Goal: Information Seeking & Learning: Check status

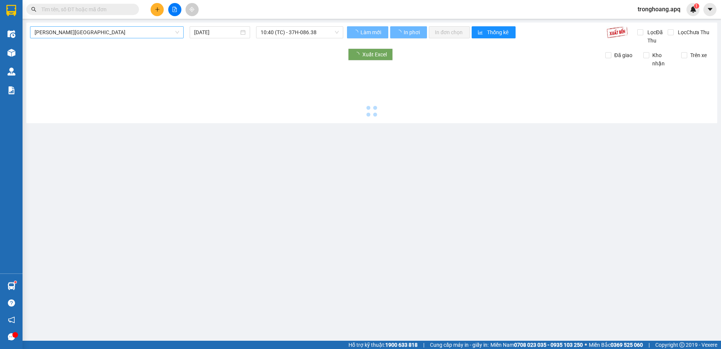
click at [103, 35] on span "[PERSON_NAME][GEOGRAPHIC_DATA]" at bounding box center [107, 32] width 145 height 11
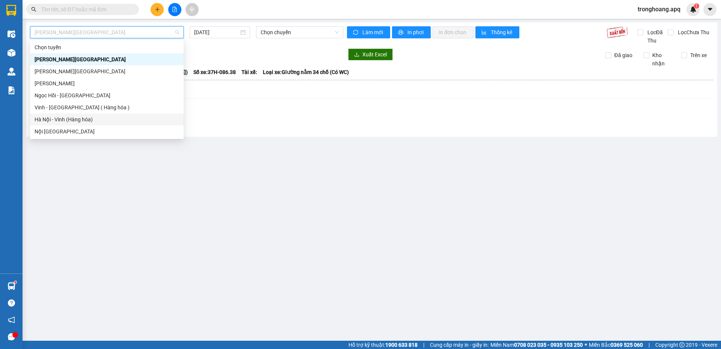
click at [88, 119] on div "Hà Nội - Vinh (Hàng hóa)" at bounding box center [107, 119] width 145 height 8
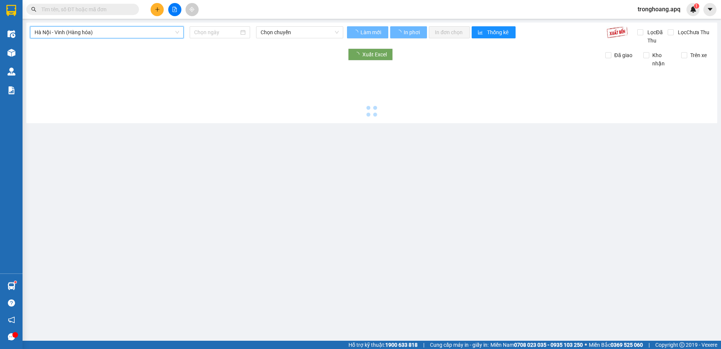
type input "[DATE]"
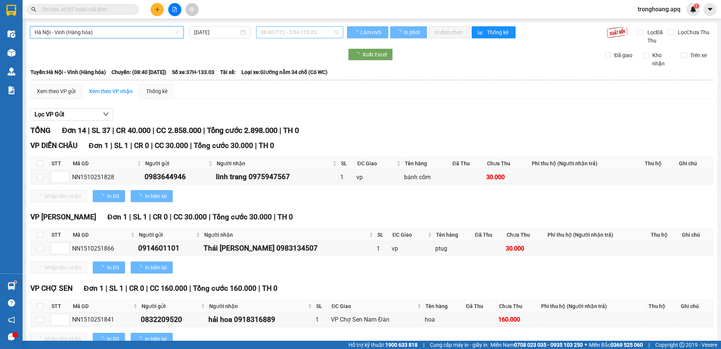
click at [277, 33] on span "08:40 (TC) - 37H-133.03" at bounding box center [300, 32] width 78 height 11
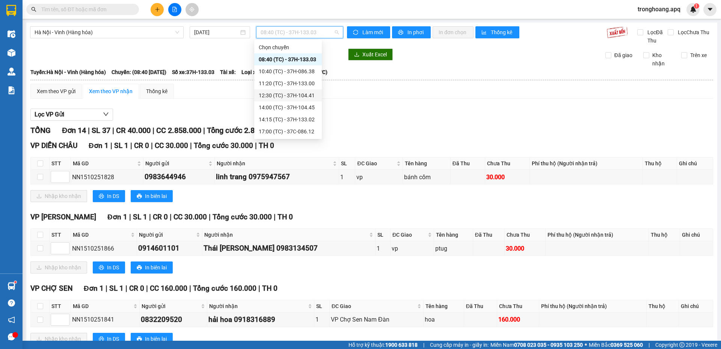
click at [296, 98] on div "12:30 (TC) - 37H-104.41" at bounding box center [288, 95] width 59 height 8
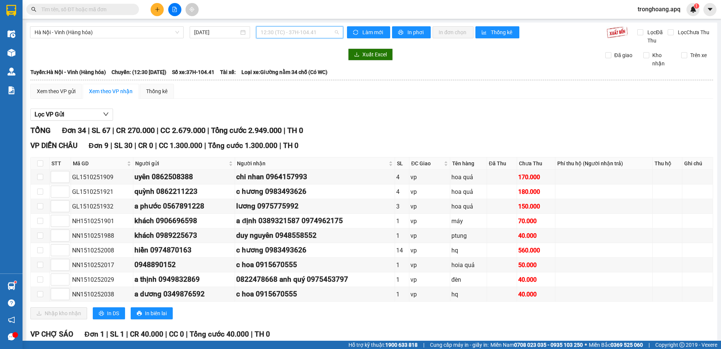
click at [265, 35] on span "12:30 (TC) - 37H-104.41" at bounding box center [300, 32] width 78 height 11
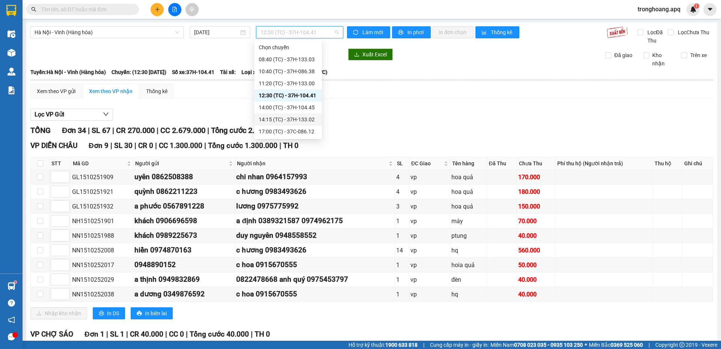
click at [280, 112] on div "14:00 (TC) - 37H-104.45" at bounding box center [288, 107] width 68 height 12
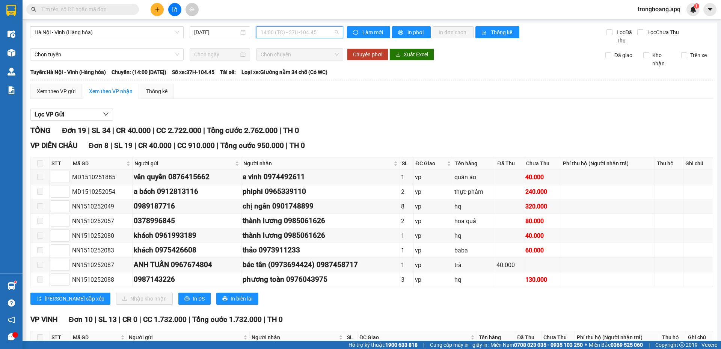
click at [298, 26] on div "14:00 (TC) - 37H-104.45" at bounding box center [299, 32] width 87 height 12
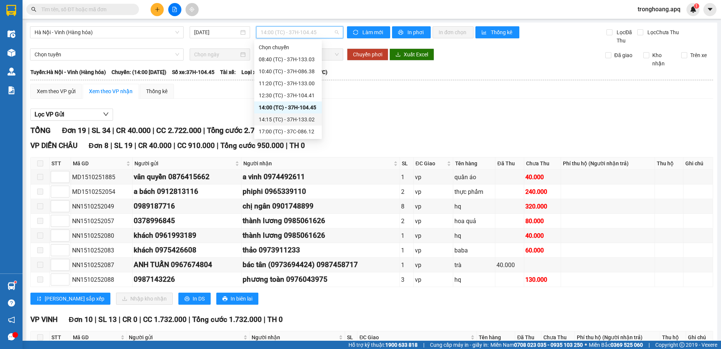
click at [300, 118] on div "14:15 (TC) - 37H-133.02" at bounding box center [288, 119] width 59 height 8
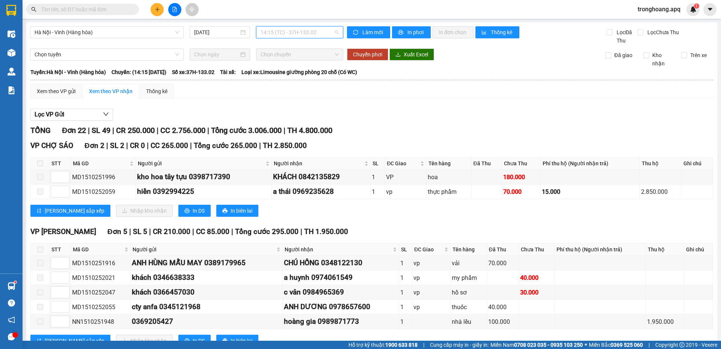
click at [283, 31] on span "14:15 (TC) - 37H-133.02" at bounding box center [300, 32] width 78 height 11
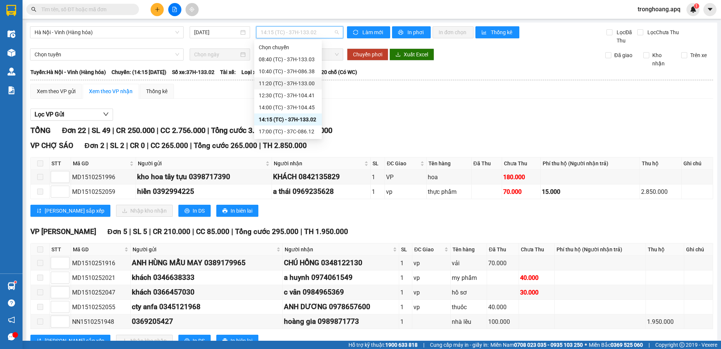
click at [295, 83] on div "11:20 (TC) - 37H-133.00" at bounding box center [288, 83] width 59 height 8
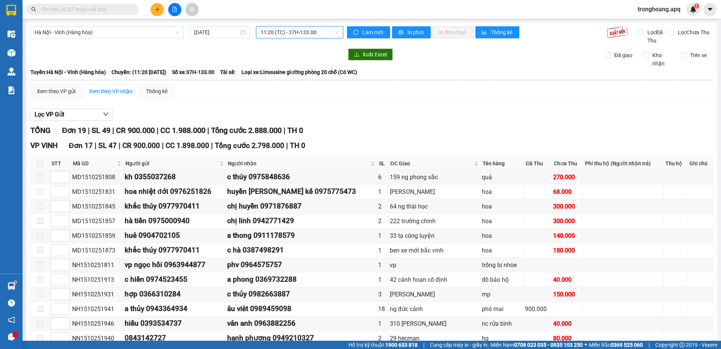
click at [297, 28] on span "11:20 (TC) - 37H-133.00" at bounding box center [300, 32] width 78 height 11
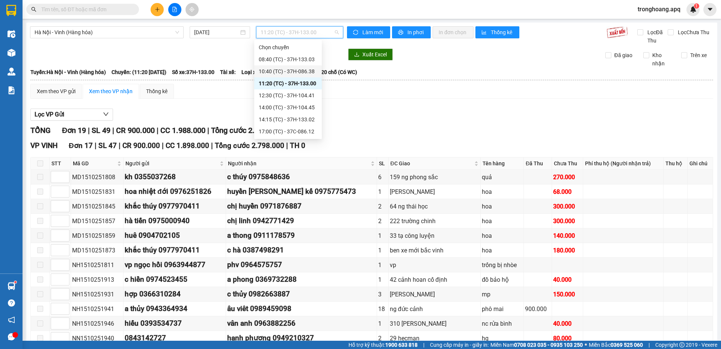
click at [289, 63] on div "08:40 (TC) - 37H-133.03" at bounding box center [288, 59] width 59 height 8
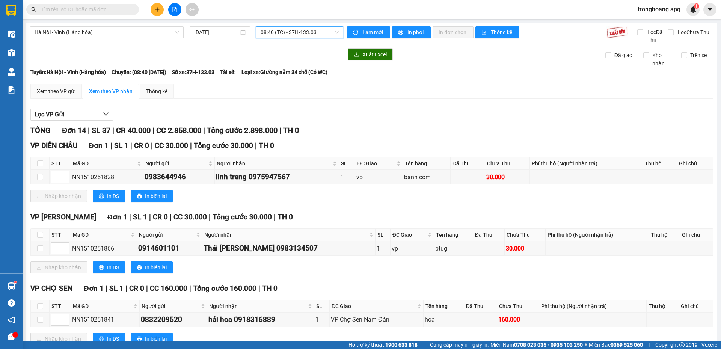
scroll to position [243, 0]
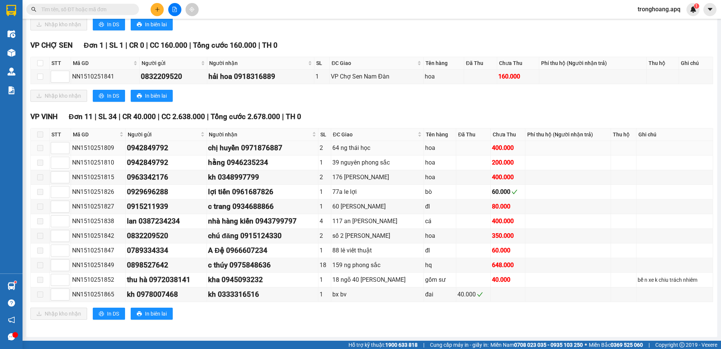
drag, startPoint x: 315, startPoint y: 150, endPoint x: 324, endPoint y: 149, distance: 9.0
click at [318, 149] on td "chị huyền 0971876887" at bounding box center [263, 148] width 112 height 15
drag, startPoint x: 335, startPoint y: 149, endPoint x: 401, endPoint y: 149, distance: 66.8
click at [401, 149] on div "64 ng thái học" at bounding box center [377, 147] width 90 height 9
click at [382, 146] on div "64 ng thái học" at bounding box center [377, 147] width 90 height 9
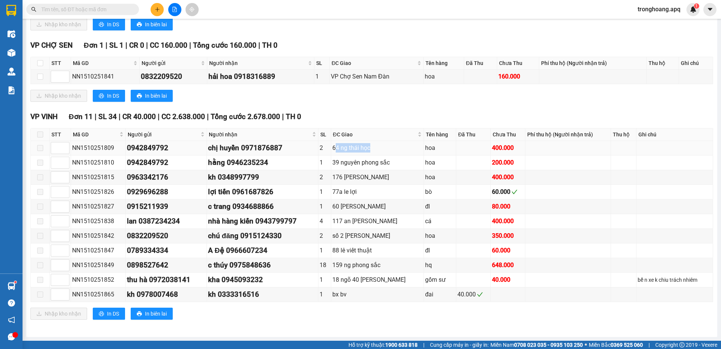
click at [350, 150] on div "64 ng thái học" at bounding box center [377, 147] width 90 height 9
click at [347, 264] on div "159 ng phong sắc" at bounding box center [377, 264] width 90 height 9
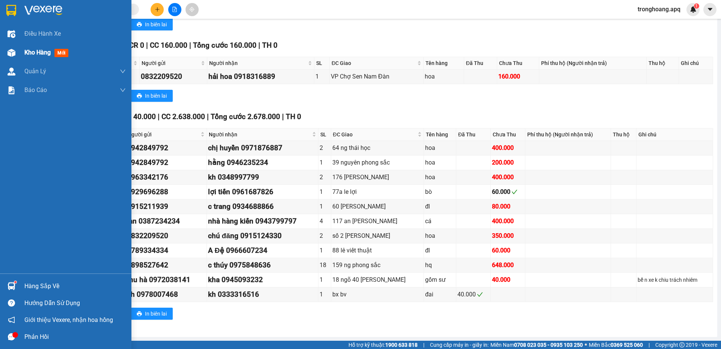
click at [12, 56] on img at bounding box center [12, 53] width 8 height 8
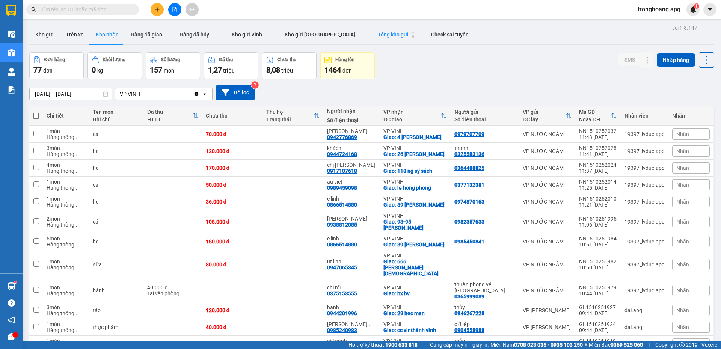
click at [371, 29] on button "Tổng kho gửi" at bounding box center [392, 35] width 53 height 18
type input "[DATE] – [DATE]"
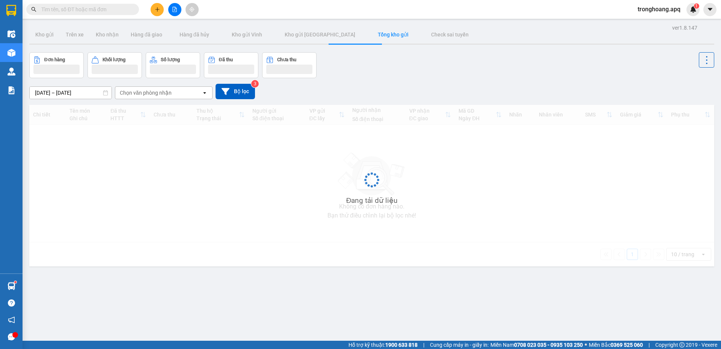
click at [528, 77] on div "Đơn hàng Khối lượng Số lượng Đã thu Chưa thu" at bounding box center [371, 65] width 685 height 26
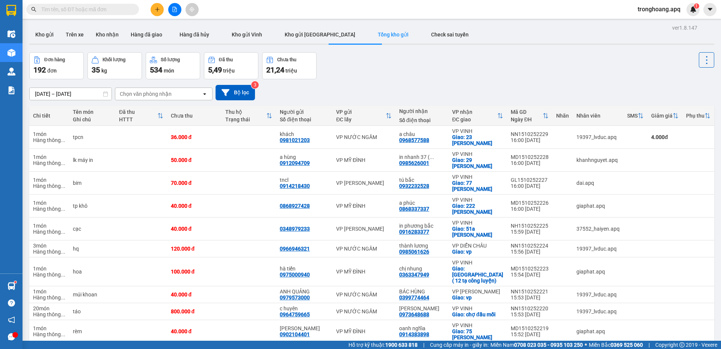
click at [341, 69] on div "Đơn hàng 192 đơn Khối lượng 35 kg Số lượng 534 món Đã thu 5,49 triệu Chưa thu 2…" at bounding box center [371, 65] width 685 height 27
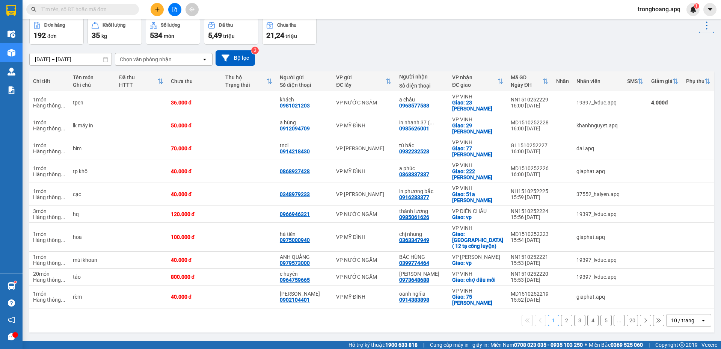
click at [691, 314] on div "10 / trang" at bounding box center [683, 320] width 34 height 12
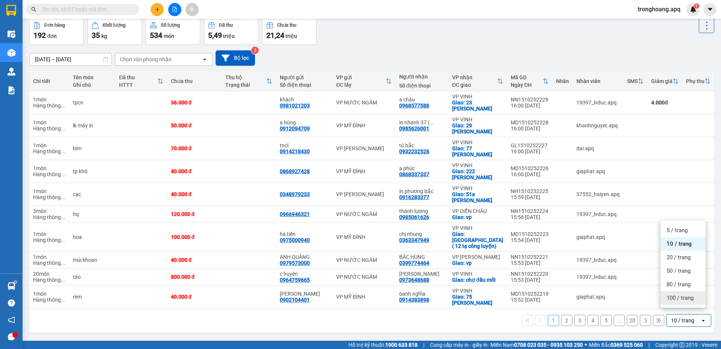
click at [691, 303] on div "100 / trang" at bounding box center [682, 298] width 45 height 14
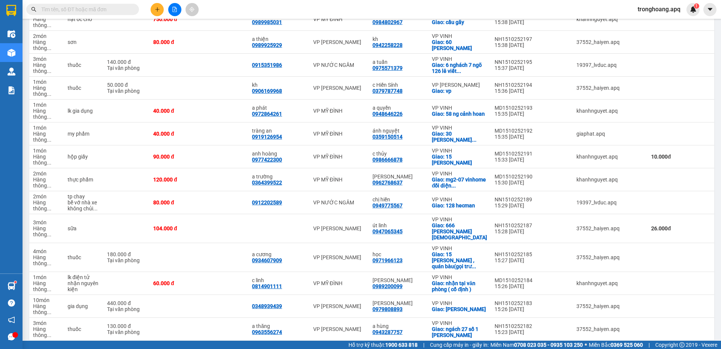
scroll to position [0, 0]
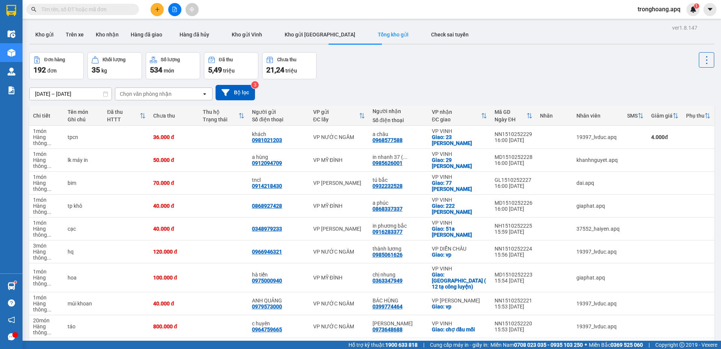
click at [338, 89] on div "[DATE] – [DATE] Press the down arrow key to interact with the calendar and sele…" at bounding box center [371, 92] width 685 height 15
click at [221, 315] on td at bounding box center [224, 326] width 50 height 23
click at [235, 315] on td at bounding box center [224, 326] width 50 height 23
click at [241, 292] on td at bounding box center [224, 303] width 50 height 23
click at [246, 315] on td at bounding box center [224, 326] width 50 height 23
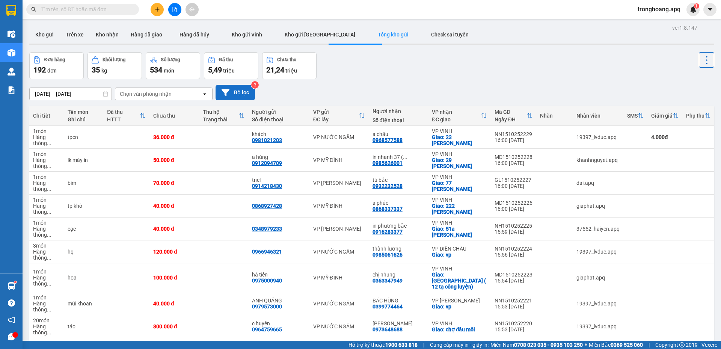
click at [244, 90] on button "Bộ lọc" at bounding box center [235, 92] width 39 height 15
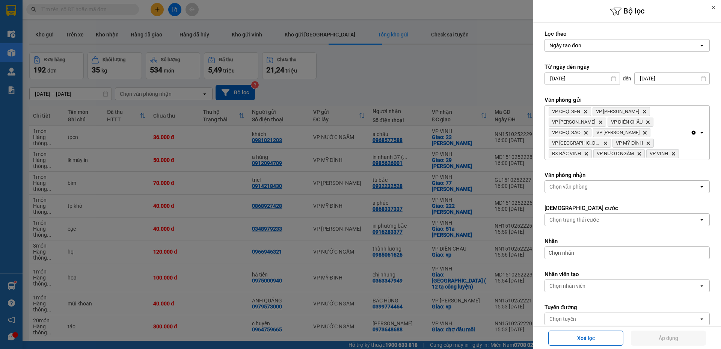
click at [613, 192] on div "Chọn văn phòng" at bounding box center [622, 187] width 154 height 12
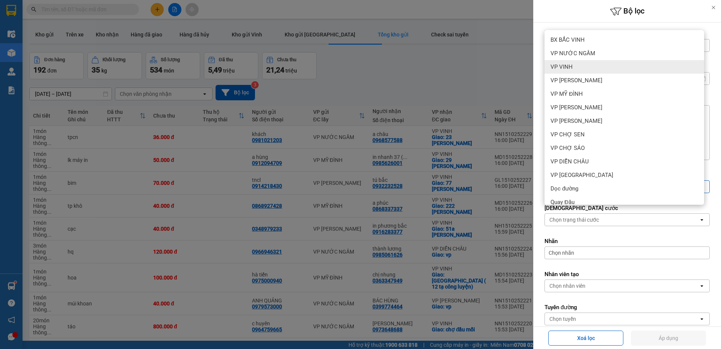
click at [572, 71] on div "VP VINH" at bounding box center [624, 67] width 160 height 14
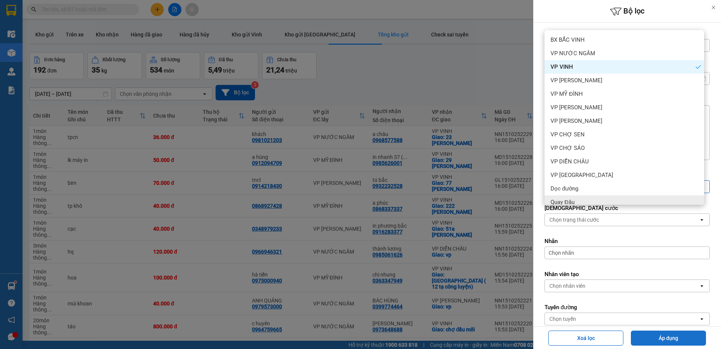
click at [661, 338] on button "Áp dụng" at bounding box center [668, 337] width 75 height 15
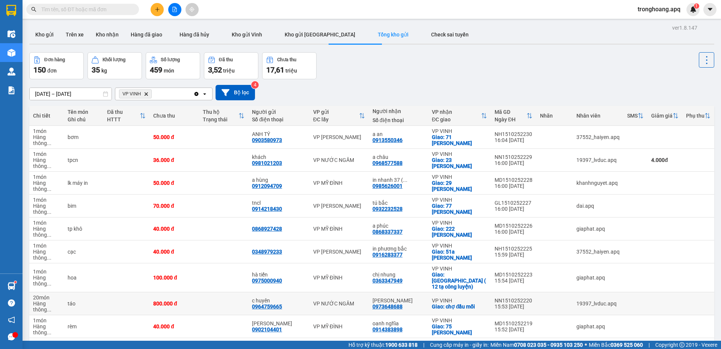
click at [195, 300] on div "800.000 đ" at bounding box center [174, 303] width 42 height 6
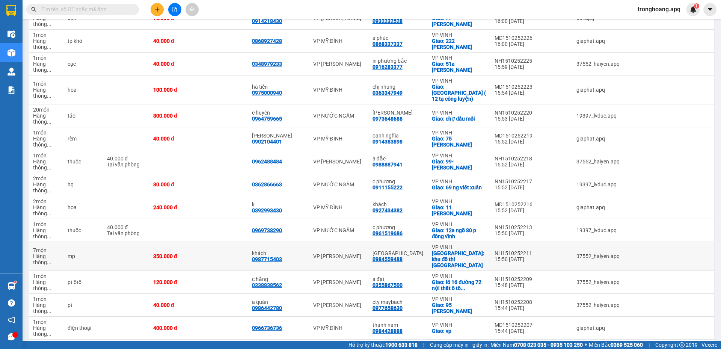
click at [245, 242] on td at bounding box center [224, 256] width 50 height 29
click at [249, 294] on td at bounding box center [224, 305] width 50 height 23
click at [249, 242] on td at bounding box center [224, 256] width 50 height 29
click at [249, 271] on td at bounding box center [224, 282] width 50 height 23
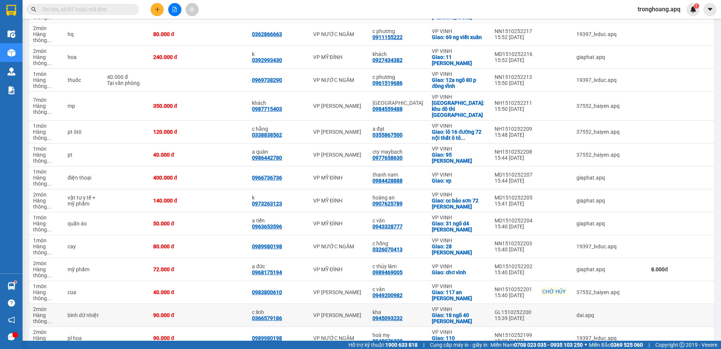
scroll to position [526, 0]
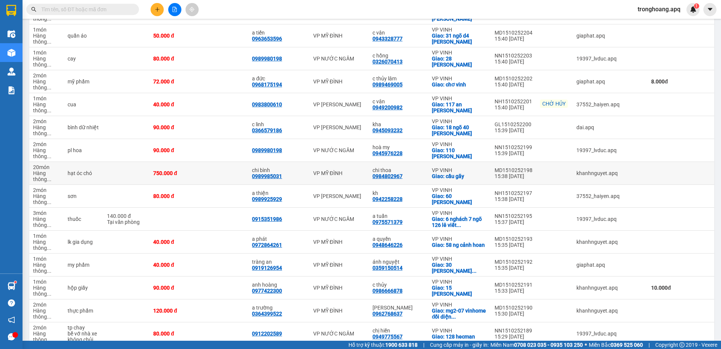
click at [249, 162] on td at bounding box center [224, 173] width 50 height 23
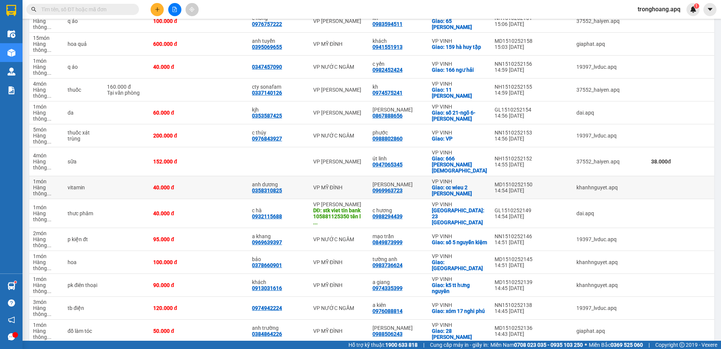
scroll to position [1051, 0]
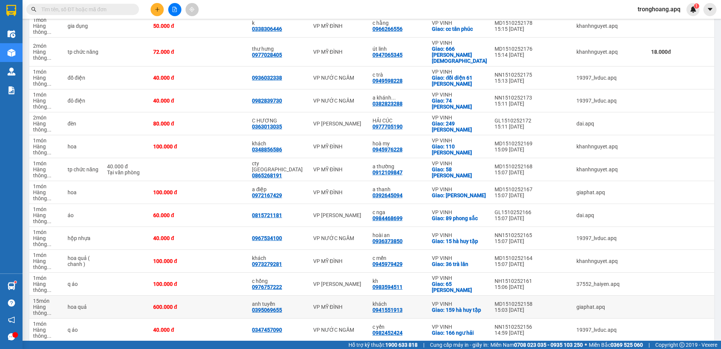
click at [241, 295] on td at bounding box center [224, 306] width 50 height 23
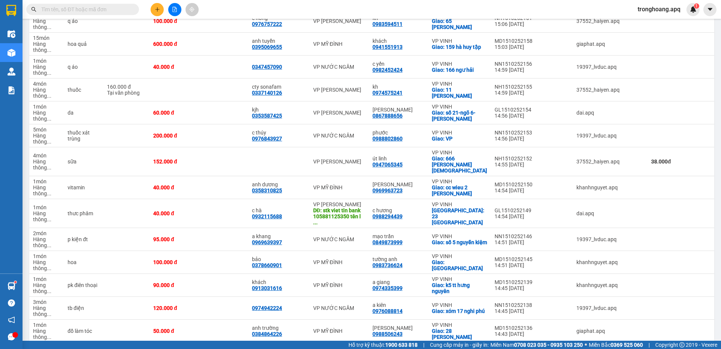
scroll to position [1427, 0]
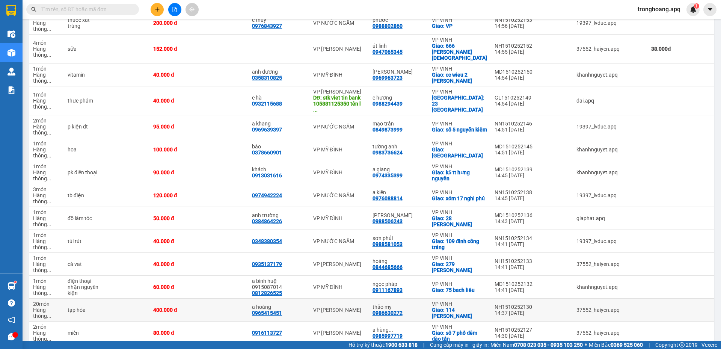
click at [237, 298] on td at bounding box center [224, 309] width 50 height 23
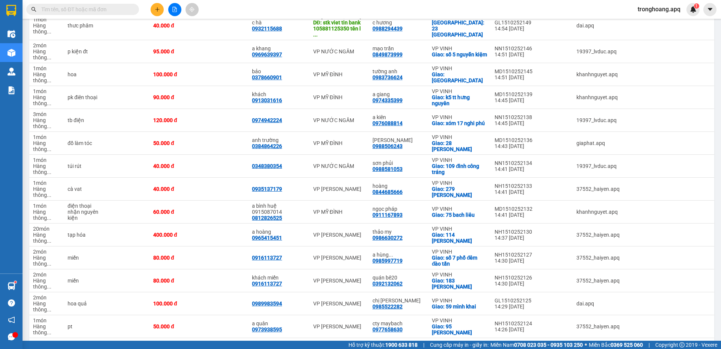
scroll to position [1539, 0]
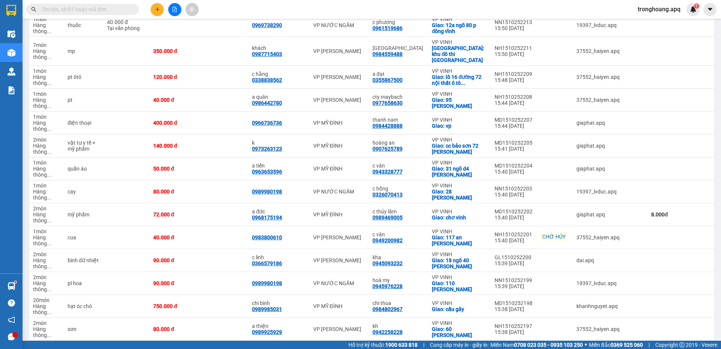
scroll to position [92, 0]
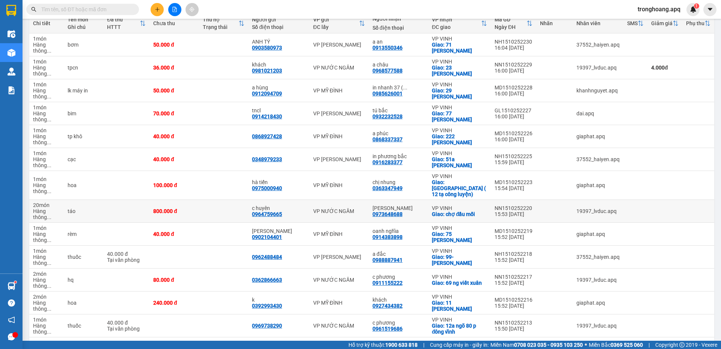
click at [243, 200] on td at bounding box center [224, 211] width 50 height 23
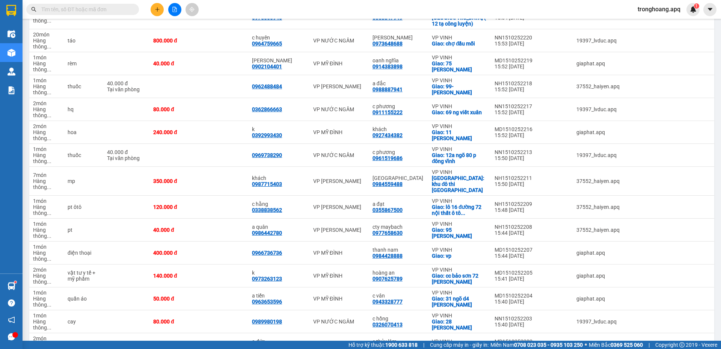
scroll to position [1932, 0]
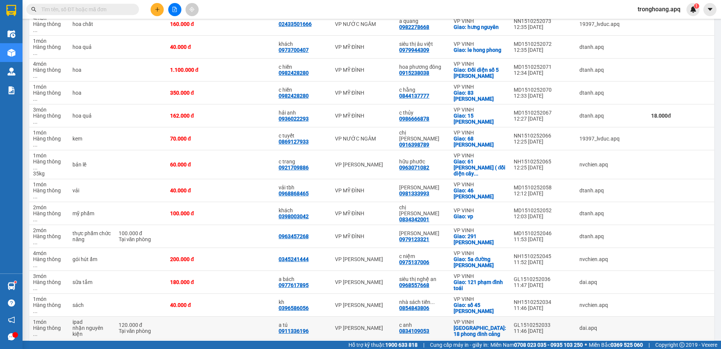
scroll to position [300, 0]
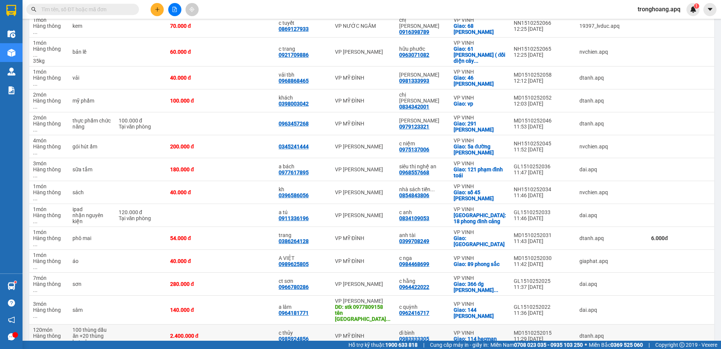
click at [237, 324] on td at bounding box center [247, 335] width 54 height 23
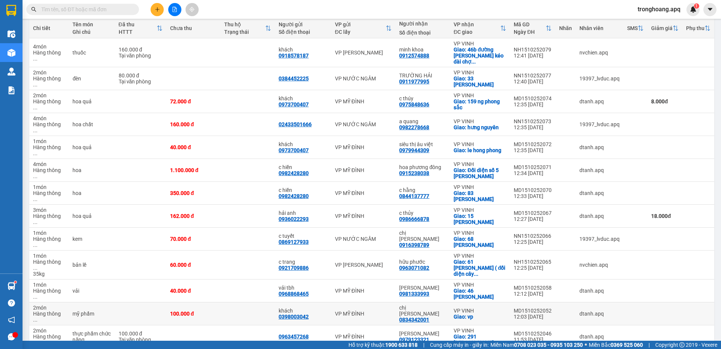
scroll to position [0, 0]
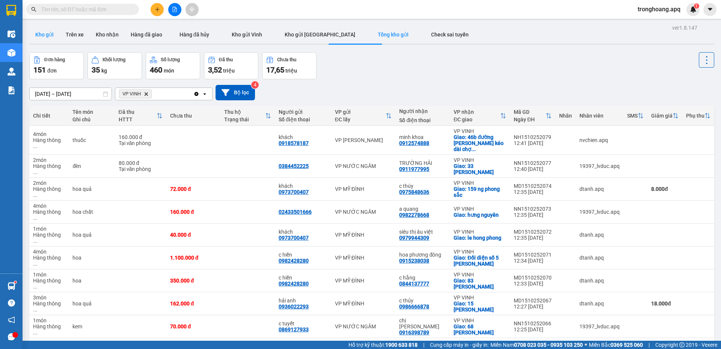
click at [30, 33] on button "Kho gửi" at bounding box center [44, 35] width 30 height 18
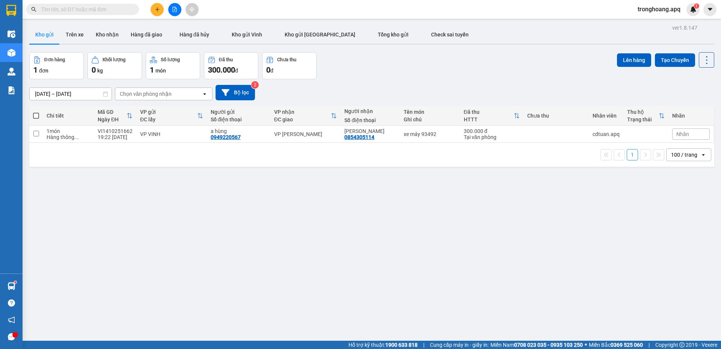
click at [357, 72] on div "Đơn hàng 1 đơn Khối lượng 0 kg Số lượng 1 món Đã thu 300.000 đ Chưa thu 0 đ Lên…" at bounding box center [371, 65] width 685 height 27
click at [423, 85] on div "[DATE] – [DATE] Press the down arrow key to interact with the calendar and sele…" at bounding box center [371, 92] width 685 height 15
click at [109, 41] on button "Kho nhận" at bounding box center [107, 35] width 35 height 18
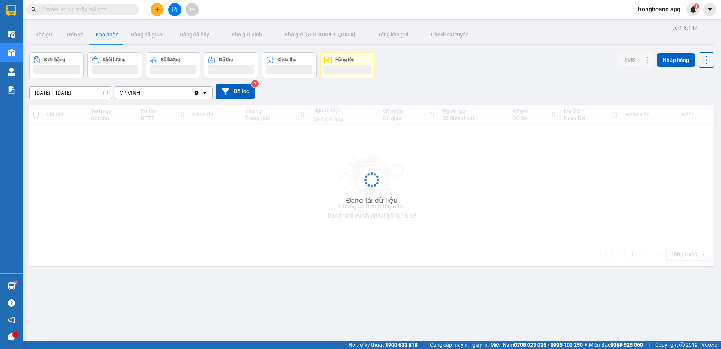
click at [451, 82] on div "[DATE] – [DATE] Press the down arrow key to interact with the calendar and sele…" at bounding box center [371, 91] width 685 height 27
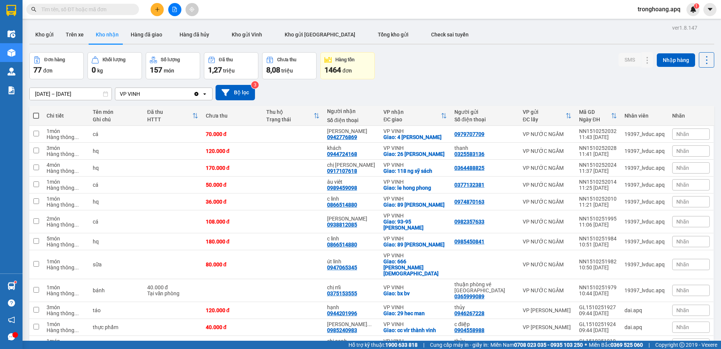
click at [484, 85] on div "[DATE] – [DATE] Press the down arrow key to interact with the calendar and sele…" at bounding box center [371, 92] width 685 height 15
click at [44, 36] on button "Kho gửi" at bounding box center [44, 35] width 30 height 18
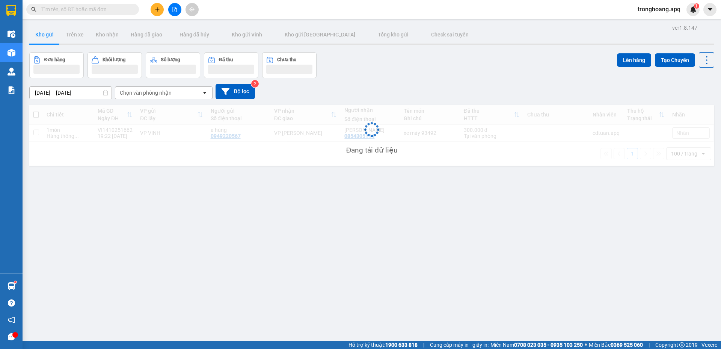
click at [463, 58] on div "Đơn hàng Khối lượng Số lượng Đã thu Chưa thu Lên hàng Tạo Chuyến" at bounding box center [371, 65] width 685 height 26
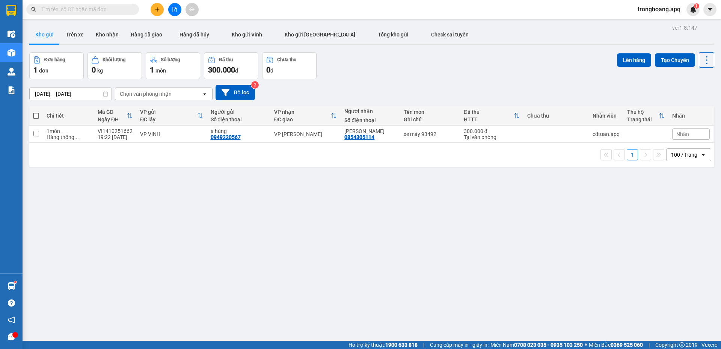
click at [177, 13] on button at bounding box center [174, 9] width 13 height 13
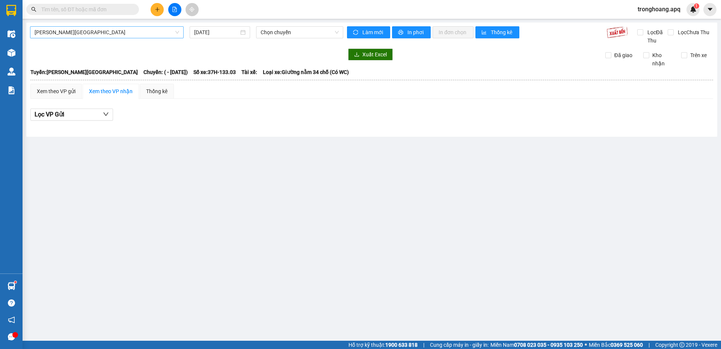
click at [93, 34] on span "[PERSON_NAME][GEOGRAPHIC_DATA]" at bounding box center [107, 32] width 145 height 11
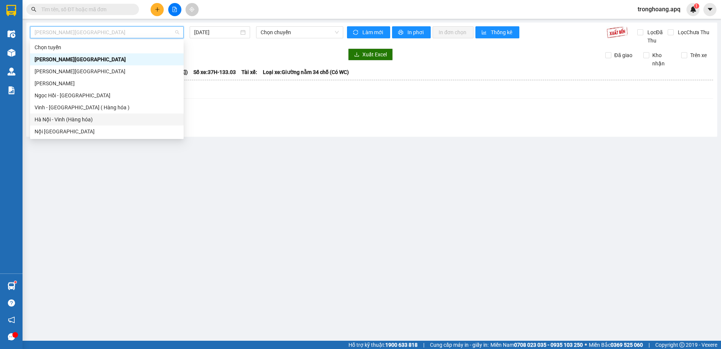
click at [73, 118] on div "Hà Nội - Vinh (Hàng hóa)" at bounding box center [107, 119] width 145 height 8
type input "[DATE]"
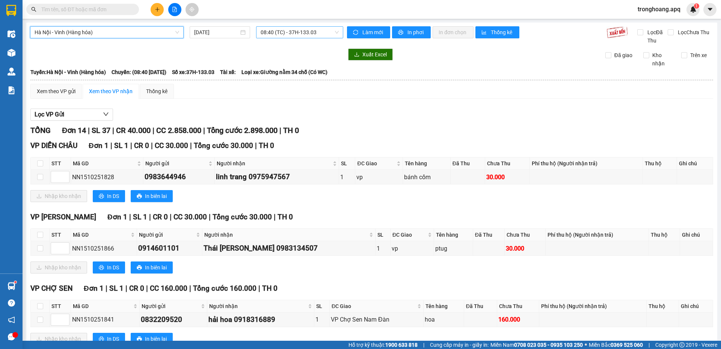
click at [293, 29] on span "08:40 (TC) - 37H-133.03" at bounding box center [300, 32] width 78 height 11
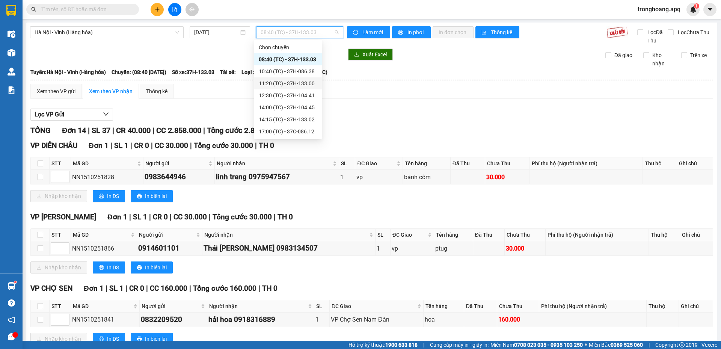
scroll to position [24, 0]
click at [292, 74] on div "12:30 (TC) - 37H-104.41" at bounding box center [288, 71] width 59 height 8
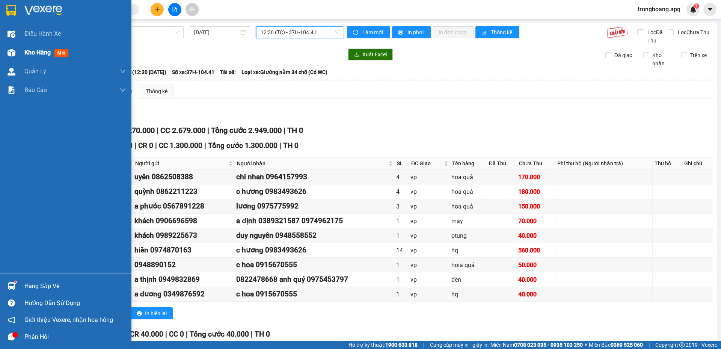
click at [12, 56] on img at bounding box center [12, 53] width 8 height 8
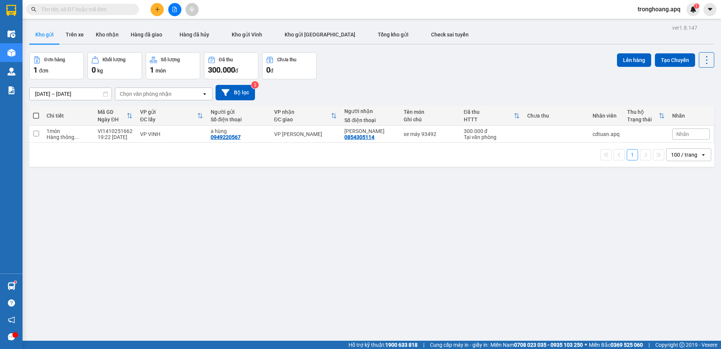
click at [365, 80] on div "[DATE] – [DATE] Press the down arrow key to interact with the calendar and sele…" at bounding box center [371, 92] width 685 height 27
click at [366, 39] on button "Tổng kho gửi" at bounding box center [392, 35] width 53 height 18
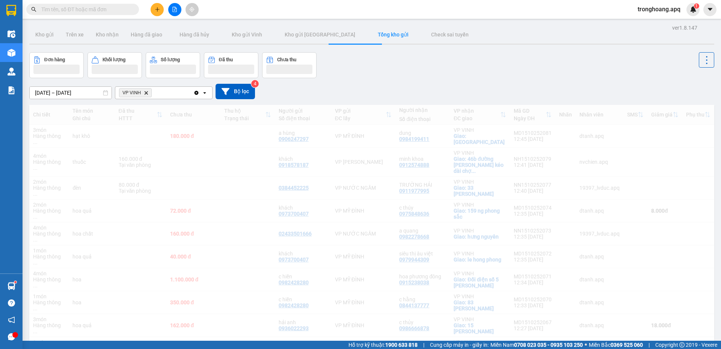
click at [446, 61] on div "Đơn hàng Khối lượng Số lượng Đã thu Chưa thu" at bounding box center [371, 65] width 685 height 26
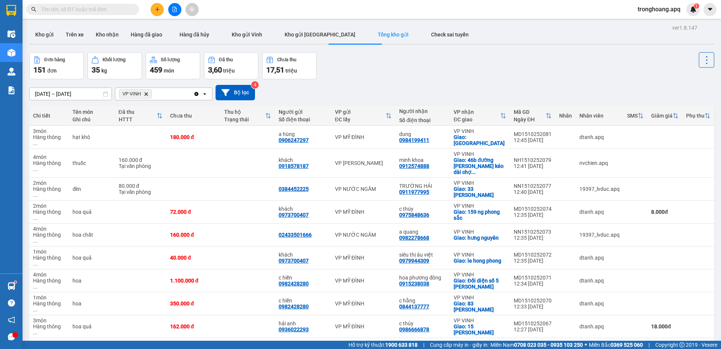
click at [439, 65] on div "Đơn hàng 151 đơn Khối lượng 35 kg Số lượng 459 món Đã thu 3,60 triệu Chưa thu 1…" at bounding box center [371, 65] width 685 height 27
click at [145, 94] on icon "Delete" at bounding box center [146, 94] width 5 height 5
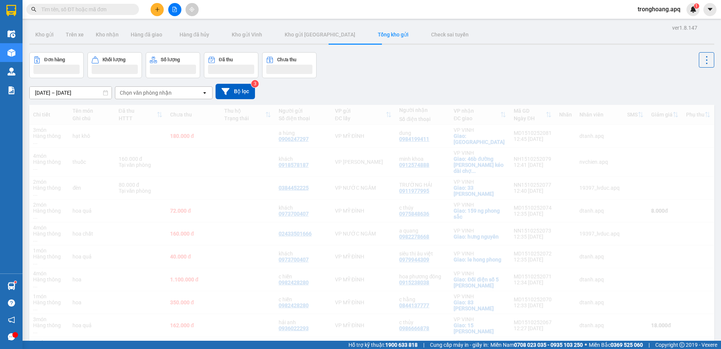
click at [395, 80] on div "[DATE] – [DATE] Press the down arrow key to interact with the calendar and sele…" at bounding box center [371, 91] width 685 height 27
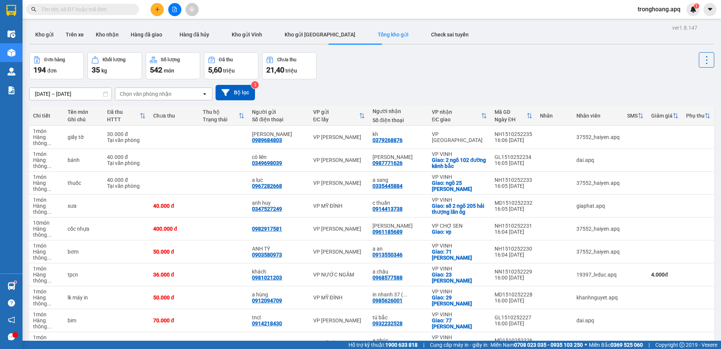
click at [395, 80] on div "[DATE] – [DATE] Press the down arrow key to interact with the calendar and sele…" at bounding box center [371, 92] width 685 height 27
click at [488, 78] on div "Đơn hàng 194 đơn Khối lượng 35 kg Số lượng 542 món Đã thu 5,60 triệu Chưa thu 2…" at bounding box center [371, 65] width 685 height 27
drag, startPoint x: 491, startPoint y: 54, endPoint x: 456, endPoint y: 81, distance: 44.2
click at [456, 81] on div "[DATE] – [DATE] Press the down arrow key to interact with the calendar and sele…" at bounding box center [371, 92] width 685 height 27
click at [173, 9] on icon "file-add" at bounding box center [174, 9] width 5 height 5
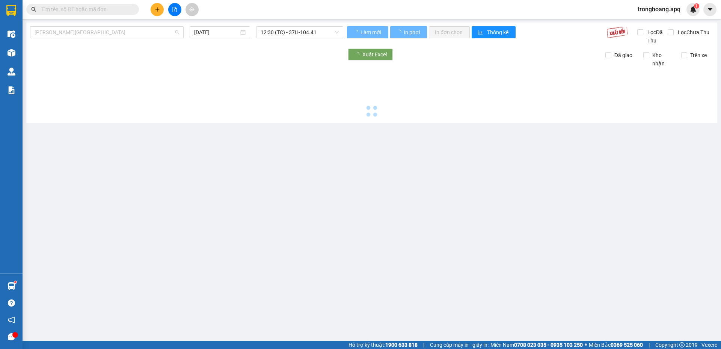
click at [124, 37] on span "[PERSON_NAME][GEOGRAPHIC_DATA]" at bounding box center [107, 32] width 145 height 11
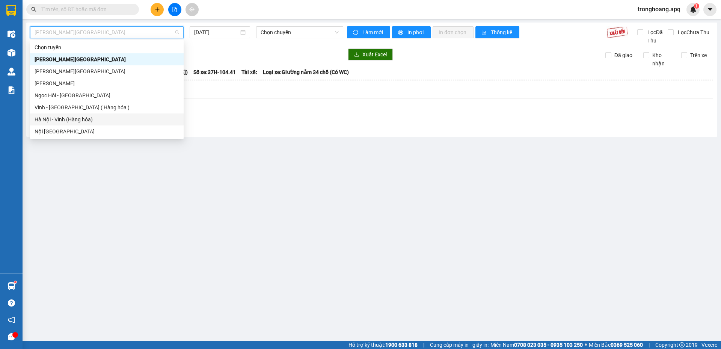
click at [87, 118] on div "Hà Nội - Vinh (Hàng hóa)" at bounding box center [107, 119] width 145 height 8
type input "[DATE]"
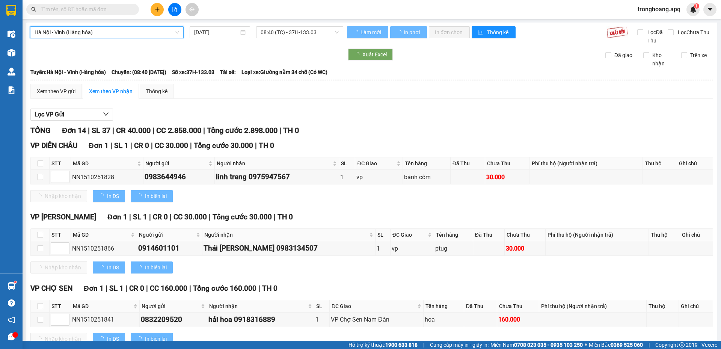
click at [287, 39] on div "Hà Nội - Vinh ([GEOGRAPHIC_DATA]) [GEOGRAPHIC_DATA] - [GEOGRAPHIC_DATA] (Hàng h…" at bounding box center [186, 35] width 313 height 18
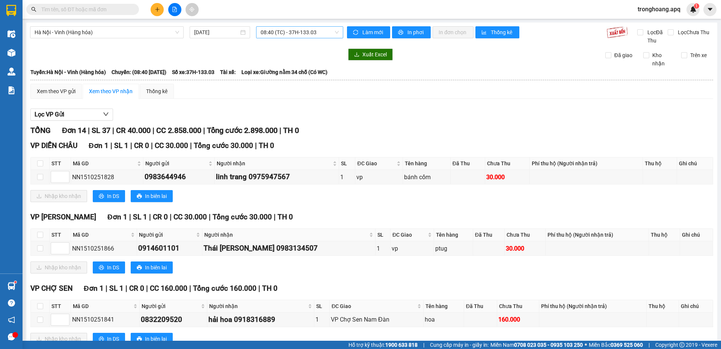
click at [286, 36] on span "08:40 (TC) - 37H-133.03" at bounding box center [300, 32] width 78 height 11
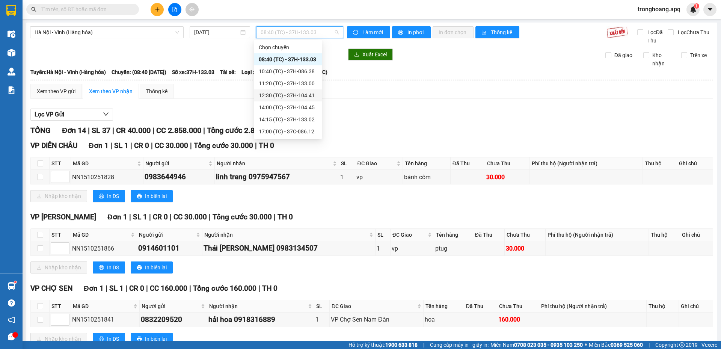
scroll to position [24, 0]
click at [292, 109] on div "17:00 (TC) - 37C-086.12" at bounding box center [288, 107] width 59 height 8
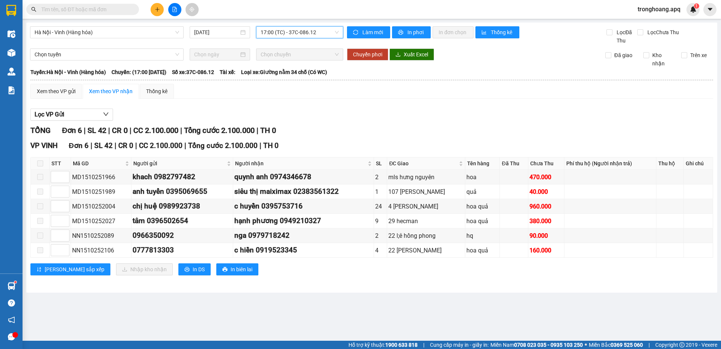
click at [301, 32] on span "17:00 (TC) - 37C-086.12" at bounding box center [300, 32] width 78 height 11
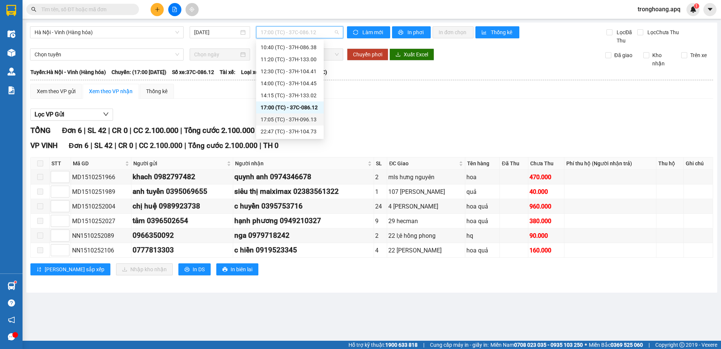
click at [291, 118] on div "17:05 (TC) - 37H-096.13" at bounding box center [290, 119] width 59 height 8
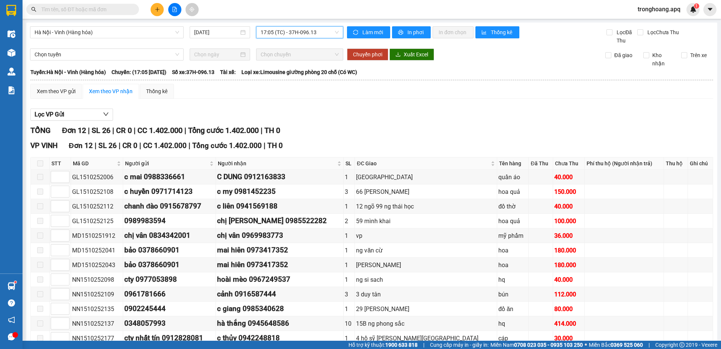
click at [266, 32] on span "17:05 (TC) - 37H-096.13" at bounding box center [300, 32] width 78 height 11
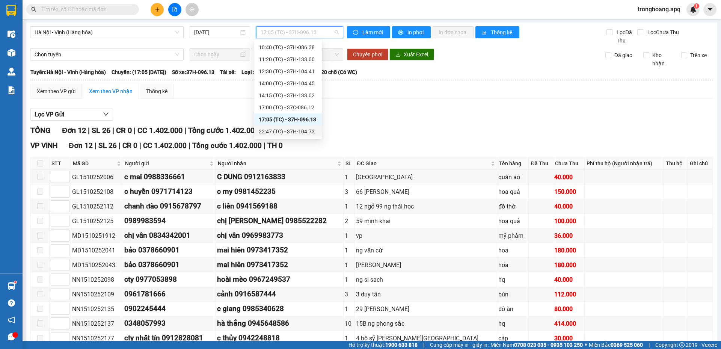
click at [289, 133] on div "22:47 (TC) - 37H-104.73" at bounding box center [288, 131] width 59 height 8
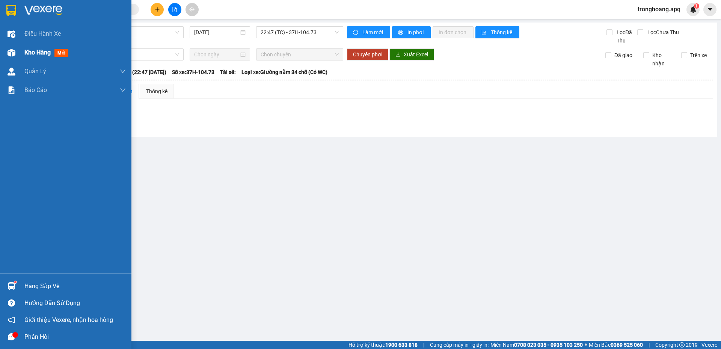
click at [14, 53] on img at bounding box center [12, 53] width 8 height 8
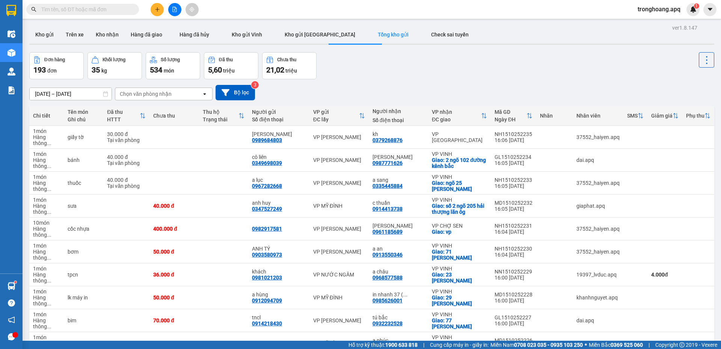
click at [408, 78] on div "Đơn hàng 193 đơn Khối lượng 35 kg Số lượng 534 món Đã thu 5,60 triệu Chưa thu 2…" at bounding box center [371, 65] width 685 height 27
click at [32, 31] on button "Kho gửi" at bounding box center [44, 35] width 30 height 18
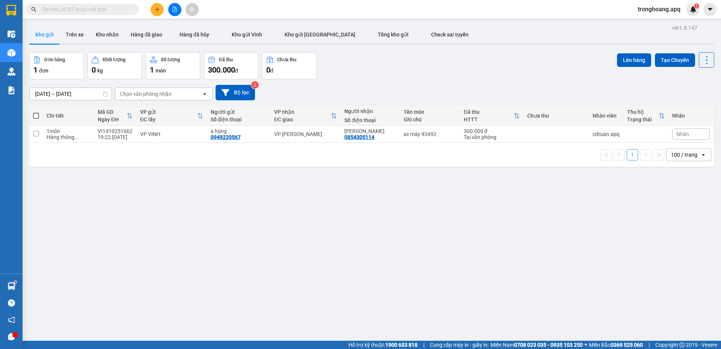
click at [468, 80] on div "[DATE] – [DATE] Press the down arrow key to interact with the calendar and sele…" at bounding box center [371, 92] width 685 height 27
click at [677, 158] on div "100 / trang" at bounding box center [683, 155] width 34 height 12
click at [680, 239] on span "100 / trang" at bounding box center [680, 238] width 29 height 8
click at [366, 38] on button "Tổng kho gửi" at bounding box center [392, 35] width 53 height 18
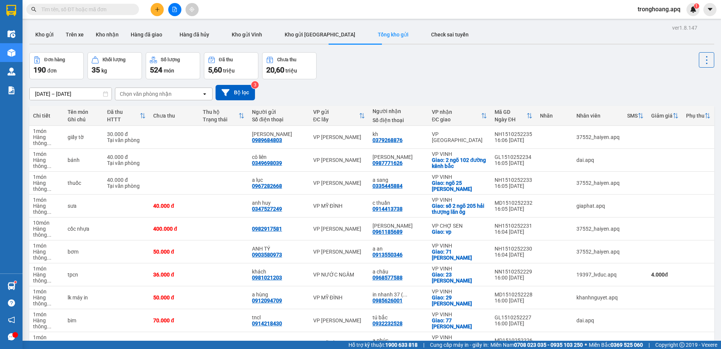
click at [483, 69] on div "Đơn hàng 190 đơn Khối lượng 35 kg Số lượng 524 món Đã thu 5,60 triệu Chưa thu 2…" at bounding box center [371, 65] width 685 height 27
click at [48, 36] on button "Kho gửi" at bounding box center [44, 35] width 30 height 18
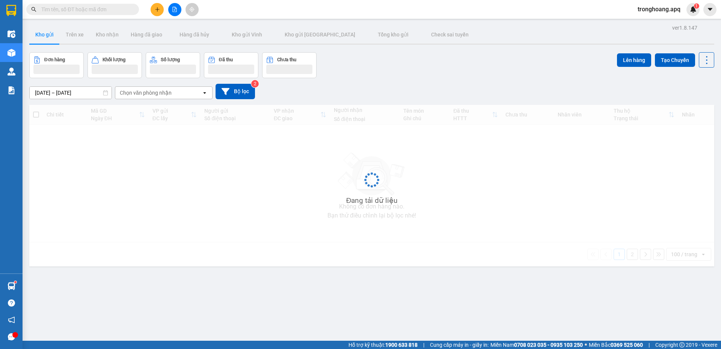
click at [440, 65] on div "Đơn hàng Khối lượng Số lượng Đã thu Chưa thu Lên hàng Tạo Chuyến" at bounding box center [371, 65] width 685 height 26
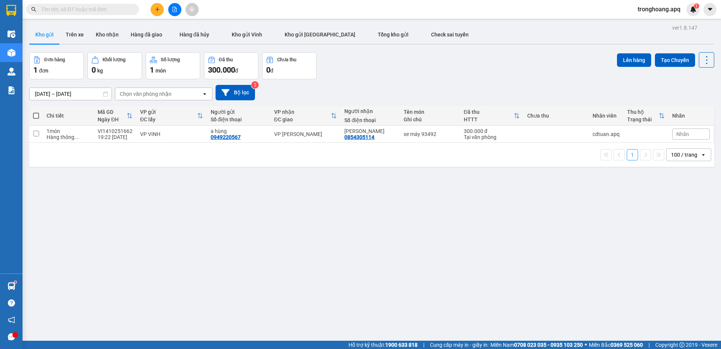
click at [175, 11] on icon "file-add" at bounding box center [174, 9] width 5 height 5
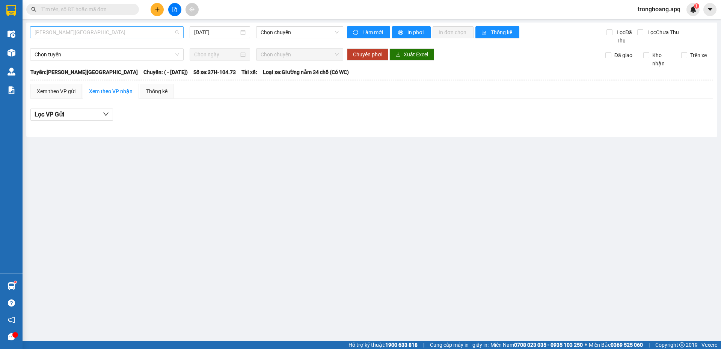
click at [128, 30] on span "[PERSON_NAME][GEOGRAPHIC_DATA]" at bounding box center [107, 32] width 145 height 11
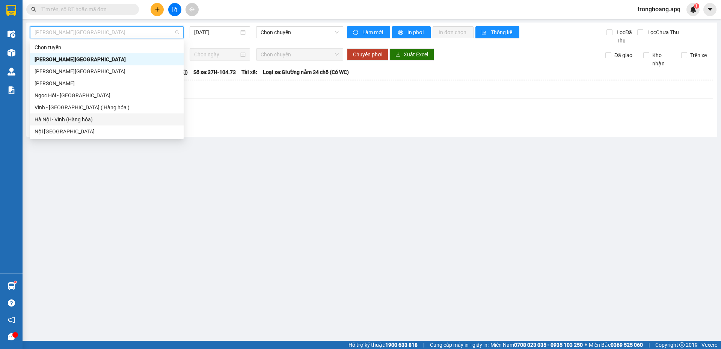
click at [104, 116] on div "Hà Nội - Vinh (Hàng hóa)" at bounding box center [107, 119] width 145 height 8
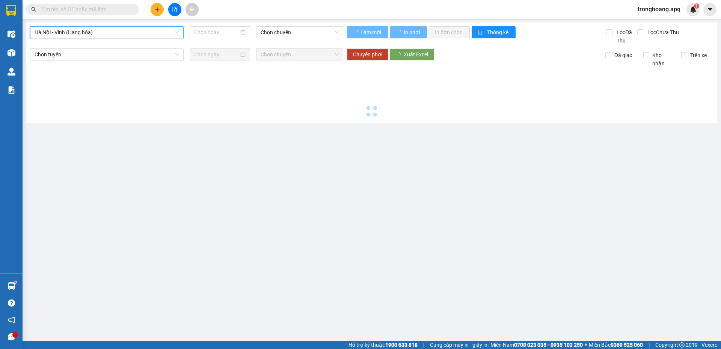
type input "[DATE]"
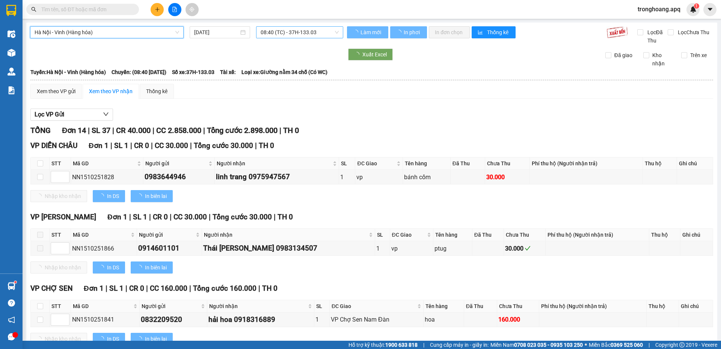
click at [292, 34] on span "08:40 (TC) - 37H-133.03" at bounding box center [300, 32] width 78 height 11
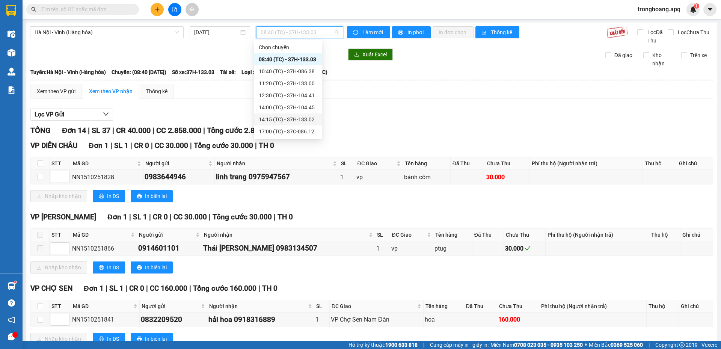
scroll to position [36, 0]
click at [291, 132] on div "23:05 (TC) - 37H-104.78" at bounding box center [288, 131] width 59 height 8
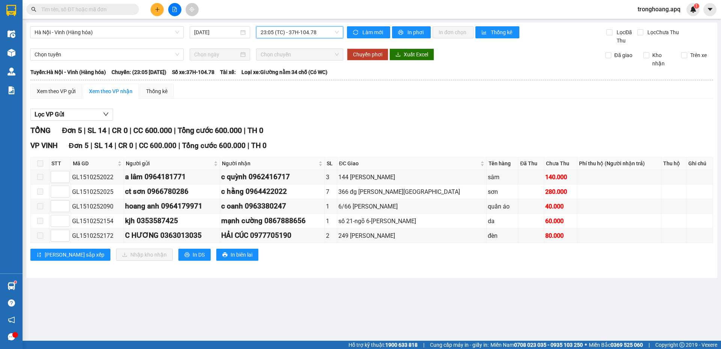
click at [305, 32] on span "23:05 (TC) - 37H-104.78" at bounding box center [300, 32] width 78 height 11
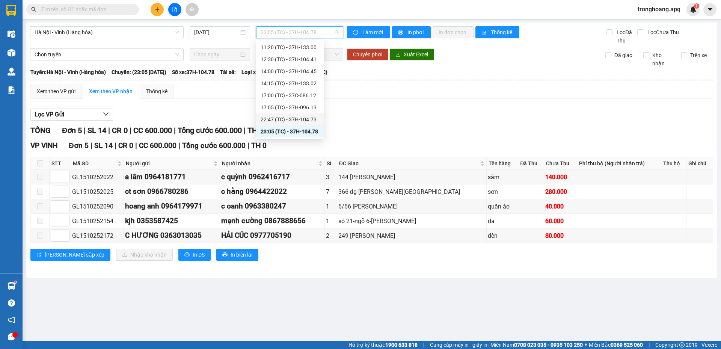
click at [303, 121] on div "22:47 (TC) - 37H-104.73" at bounding box center [290, 119] width 59 height 8
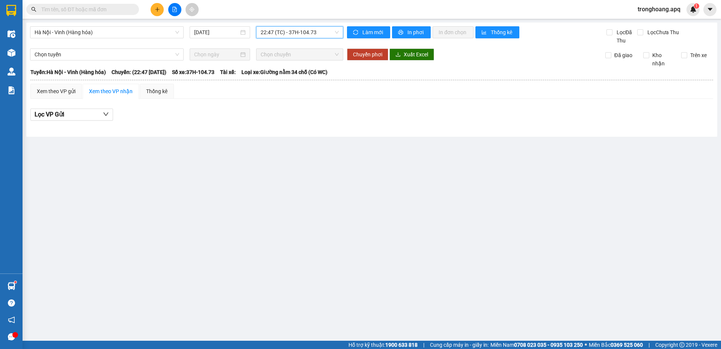
click at [316, 27] on span "22:47 (TC) - 37H-104.73" at bounding box center [300, 32] width 78 height 11
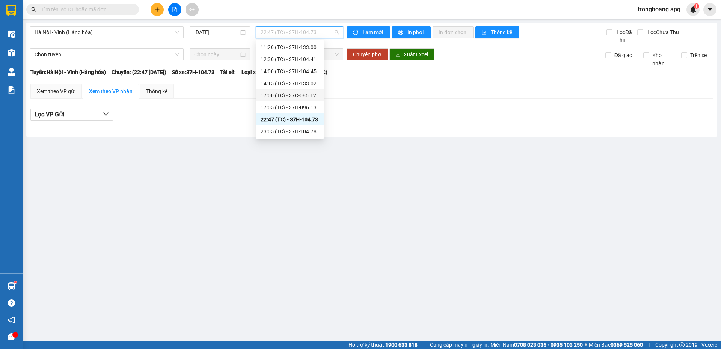
click at [303, 95] on div "17:00 (TC) - 37C-086.12" at bounding box center [290, 95] width 59 height 8
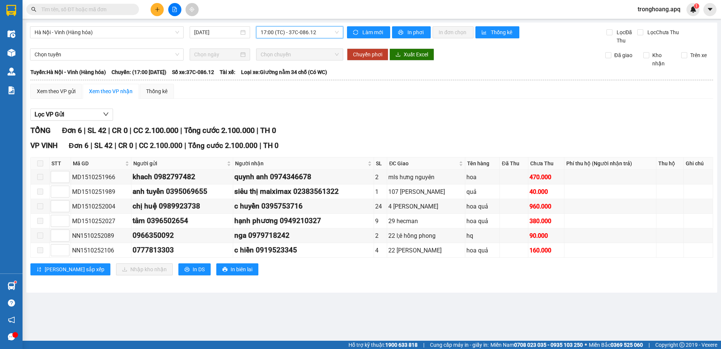
click at [300, 38] on div "Hà Nội - Vinh (Hàng hóa) [DATE] 17:00 17:00 (TC) - 37C-086.12" at bounding box center [186, 35] width 313 height 18
click at [300, 35] on span "17:00 (TC) - 37C-086.12" at bounding box center [300, 32] width 78 height 11
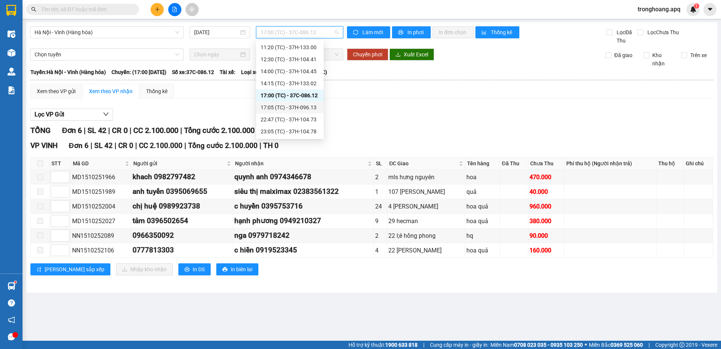
click at [291, 106] on div "17:05 (TC) - 37H-096.13" at bounding box center [290, 107] width 59 height 8
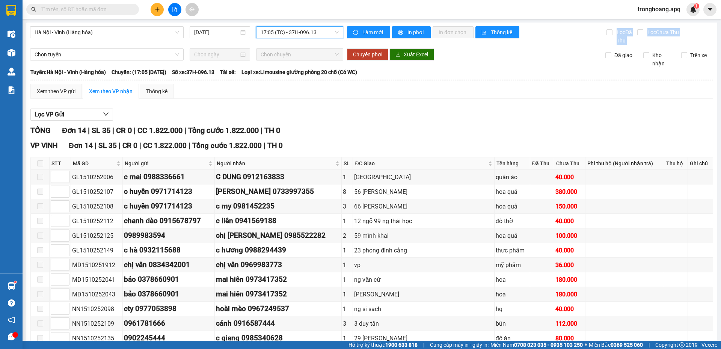
click at [305, 44] on div "[GEOGRAPHIC_DATA] - [GEOGRAPHIC_DATA] (Hàng hóa) [DATE] 17:05 17:05 (TC) - 37H-…" at bounding box center [371, 216] width 691 height 387
click at [309, 36] on span "17:05 (TC) - 37H-096.13" at bounding box center [300, 32] width 78 height 11
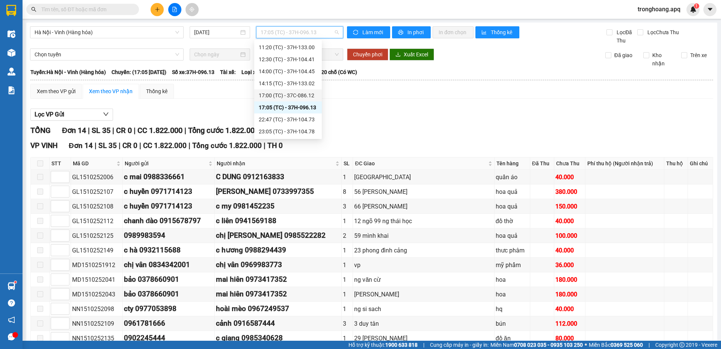
click at [300, 96] on div "17:00 (TC) - 37C-086.12" at bounding box center [288, 95] width 59 height 8
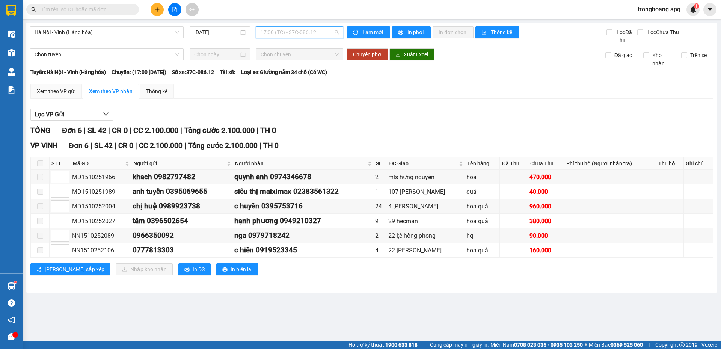
click at [288, 37] on span "17:00 (TC) - 37C-086.12" at bounding box center [300, 32] width 78 height 11
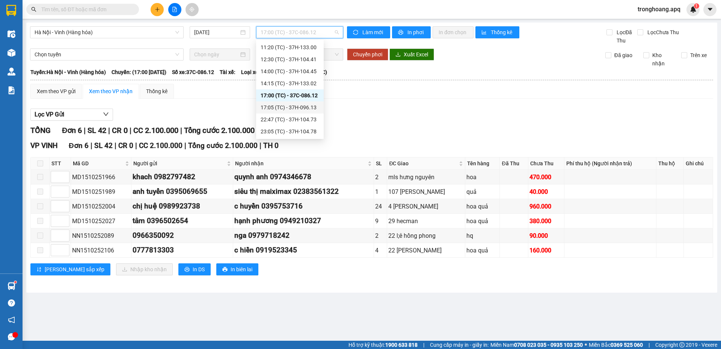
click at [292, 106] on div "17:05 (TC) - 37H-096.13" at bounding box center [290, 107] width 59 height 8
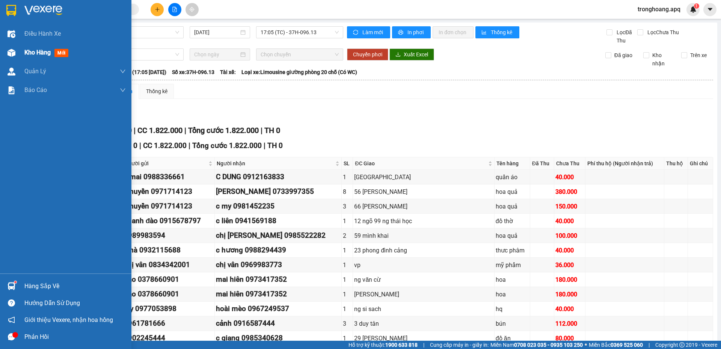
click at [18, 50] on div "Kho hàng mới" at bounding box center [65, 52] width 131 height 19
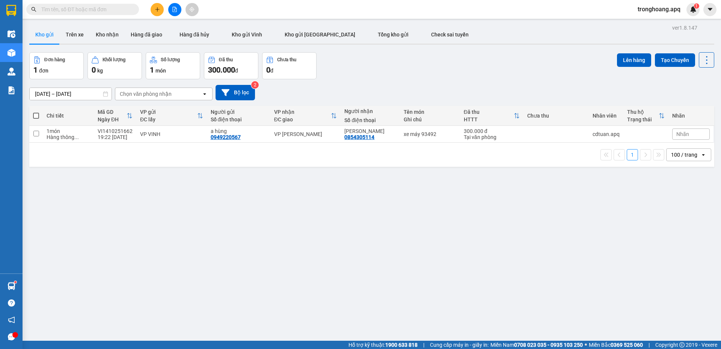
click at [352, 44] on div at bounding box center [371, 44] width 685 height 1
click at [378, 36] on span "Tổng kho gửi" at bounding box center [393, 35] width 31 height 6
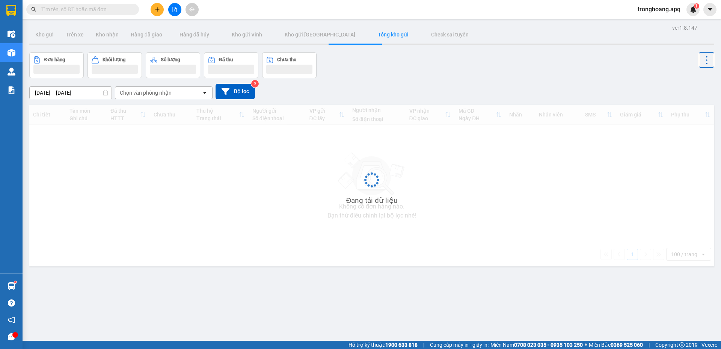
click at [485, 64] on div "Đơn hàng Khối lượng Số lượng Đã thu Chưa thu" at bounding box center [371, 65] width 685 height 26
